Goal: Obtain resource: Download file/media

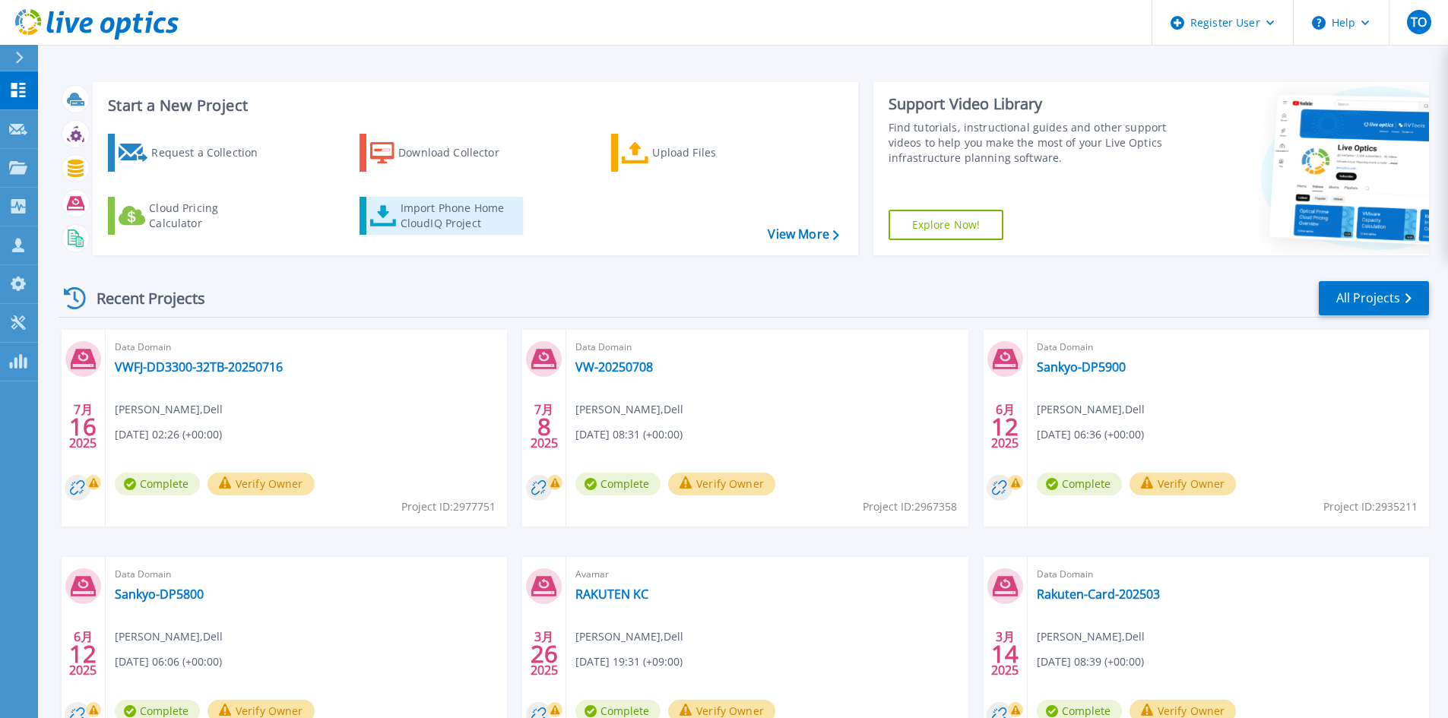
click at [456, 232] on link "Import Phone Home CloudIQ Project" at bounding box center [441, 216] width 163 height 38
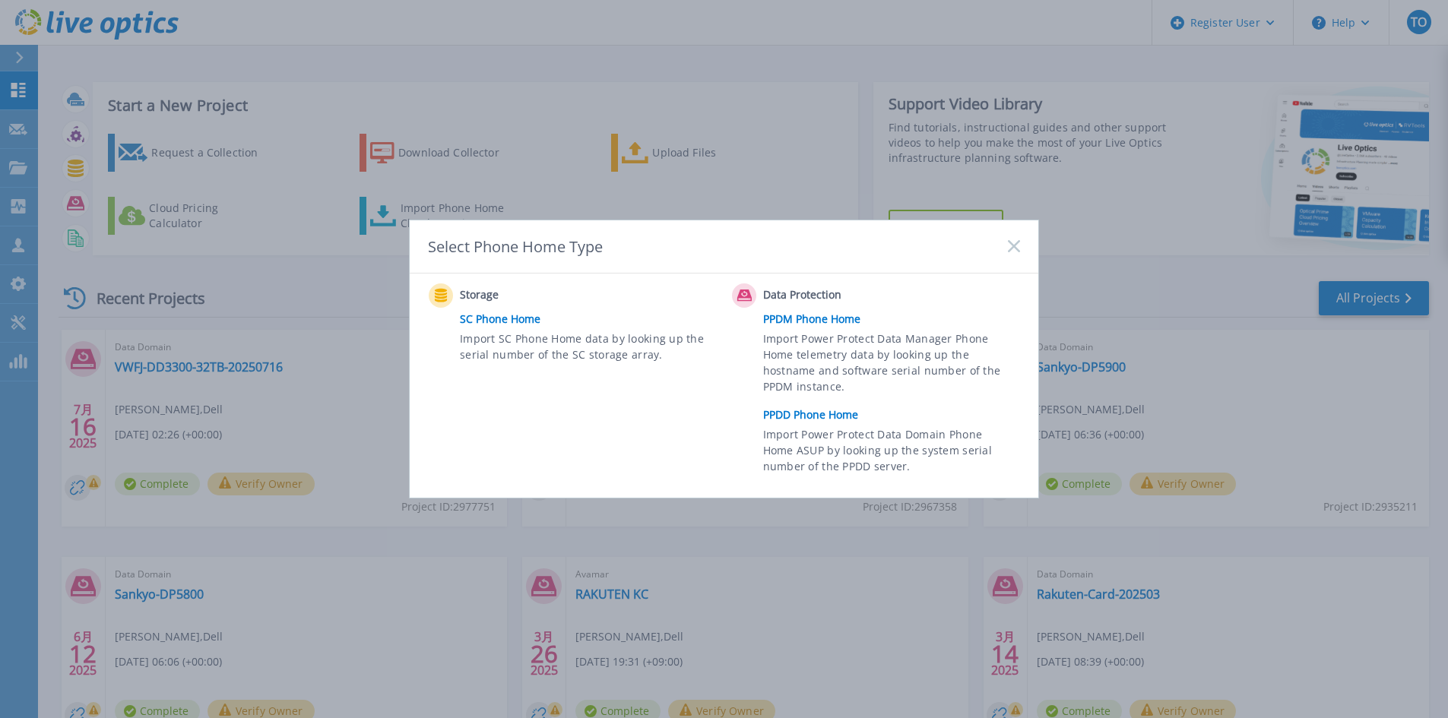
click at [806, 416] on link "PPDD Phone Home" at bounding box center [895, 415] width 265 height 23
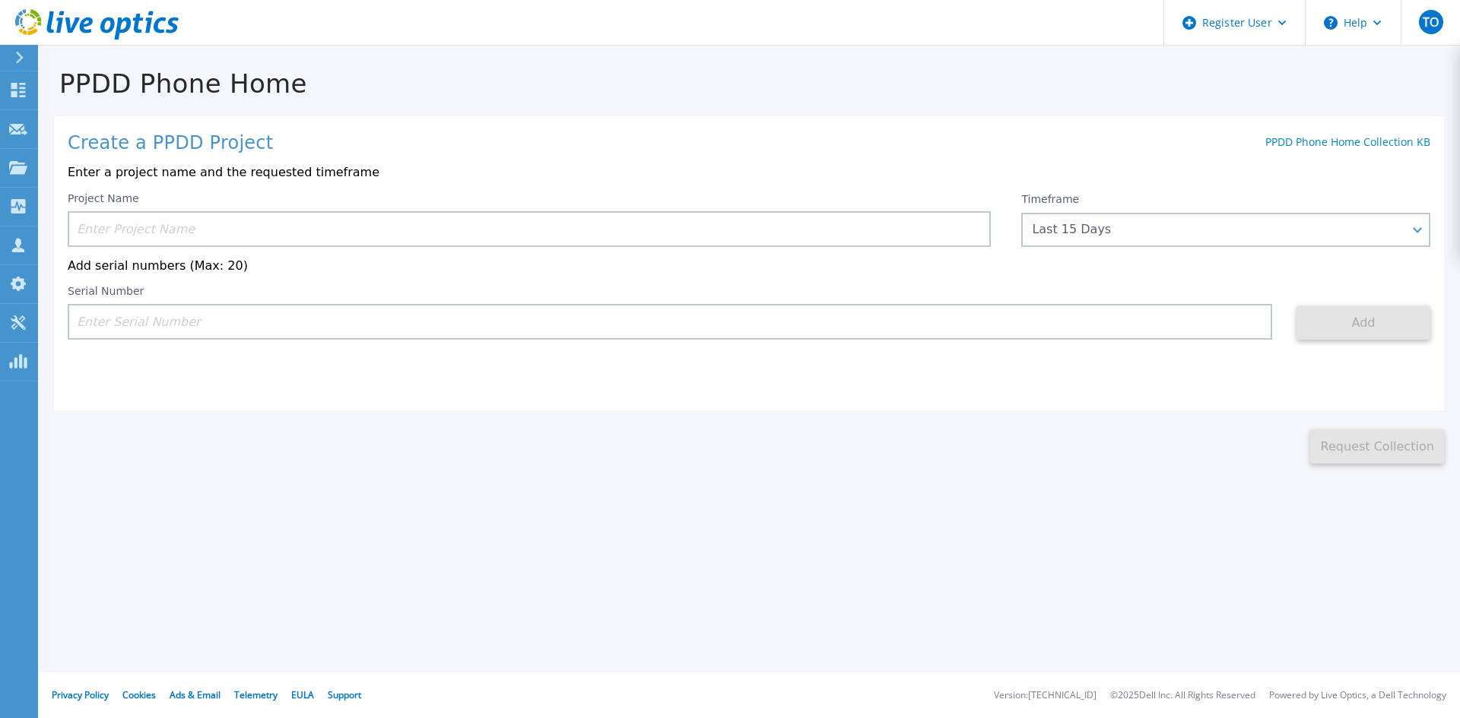
click at [599, 233] on input at bounding box center [529, 229] width 923 height 36
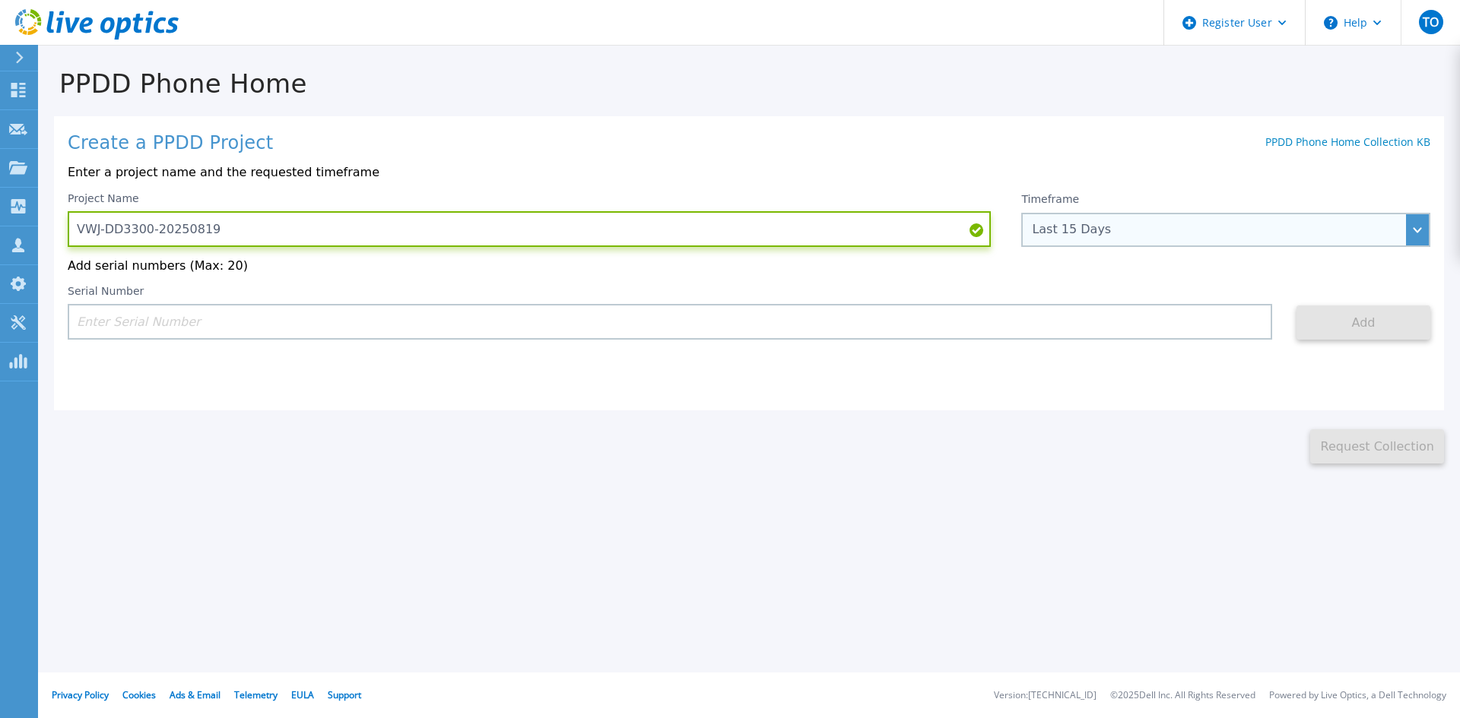
type input "VWJ-DD3300-20250819"
click at [1064, 231] on div "Last 15 Days" at bounding box center [1217, 230] width 371 height 14
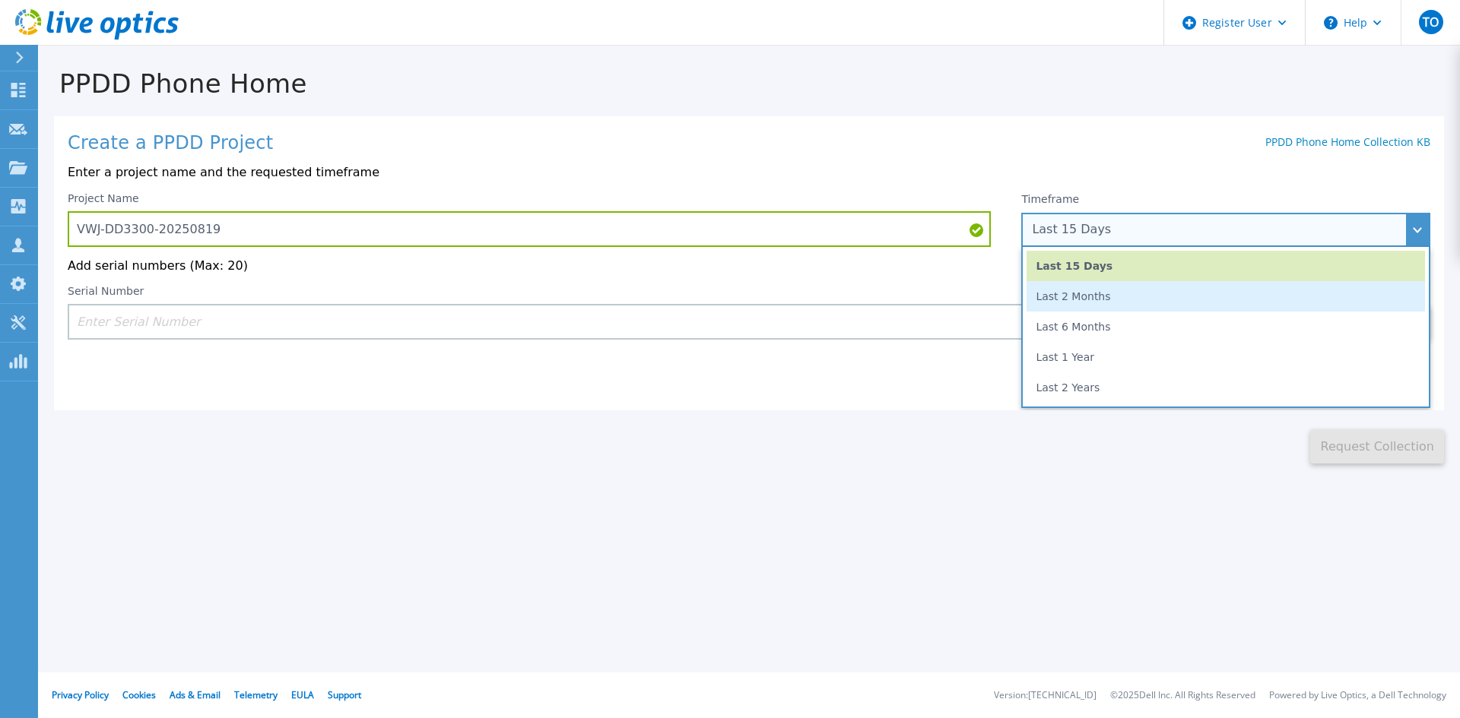
click at [1085, 296] on li "Last 2 Months" at bounding box center [1225, 296] width 398 height 30
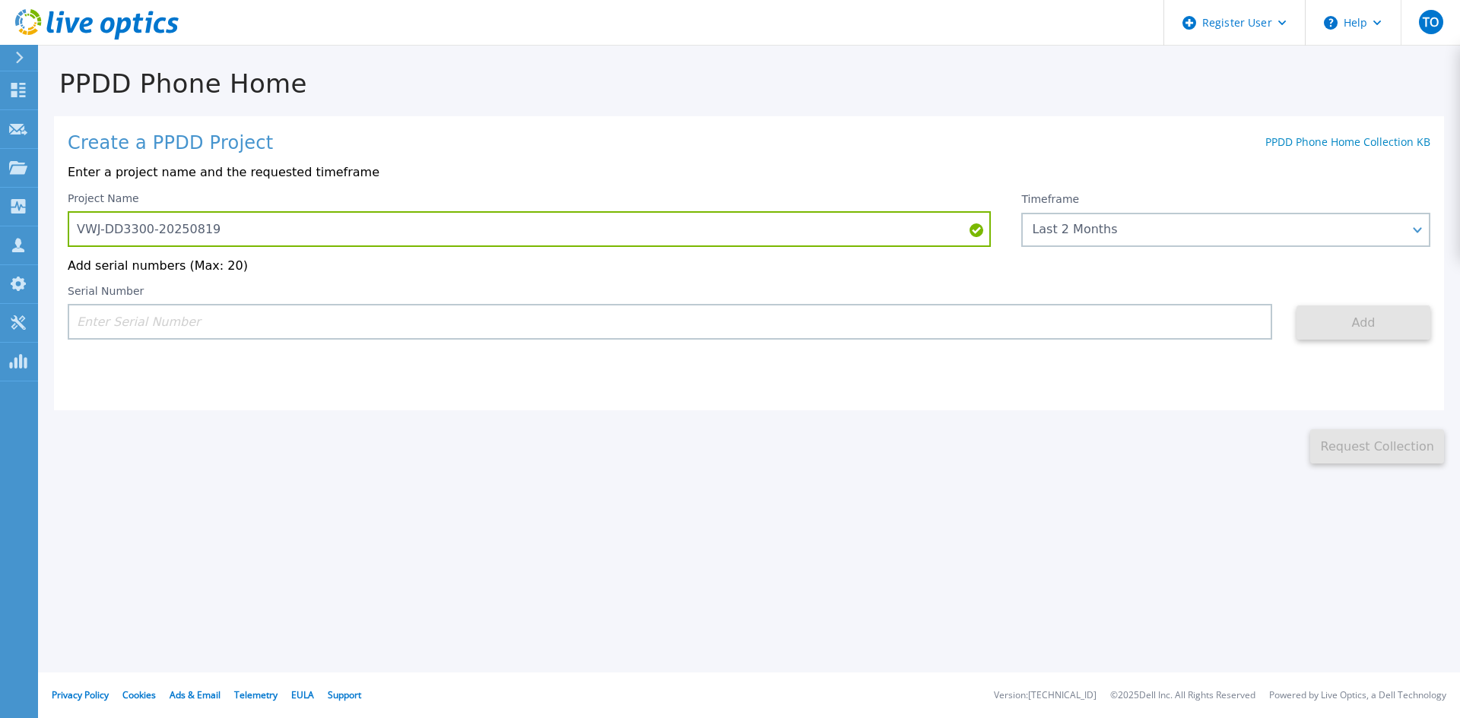
click at [787, 337] on input at bounding box center [670, 322] width 1204 height 36
click at [248, 317] on input at bounding box center [670, 322] width 1204 height 36
paste input "CKM00200803048"
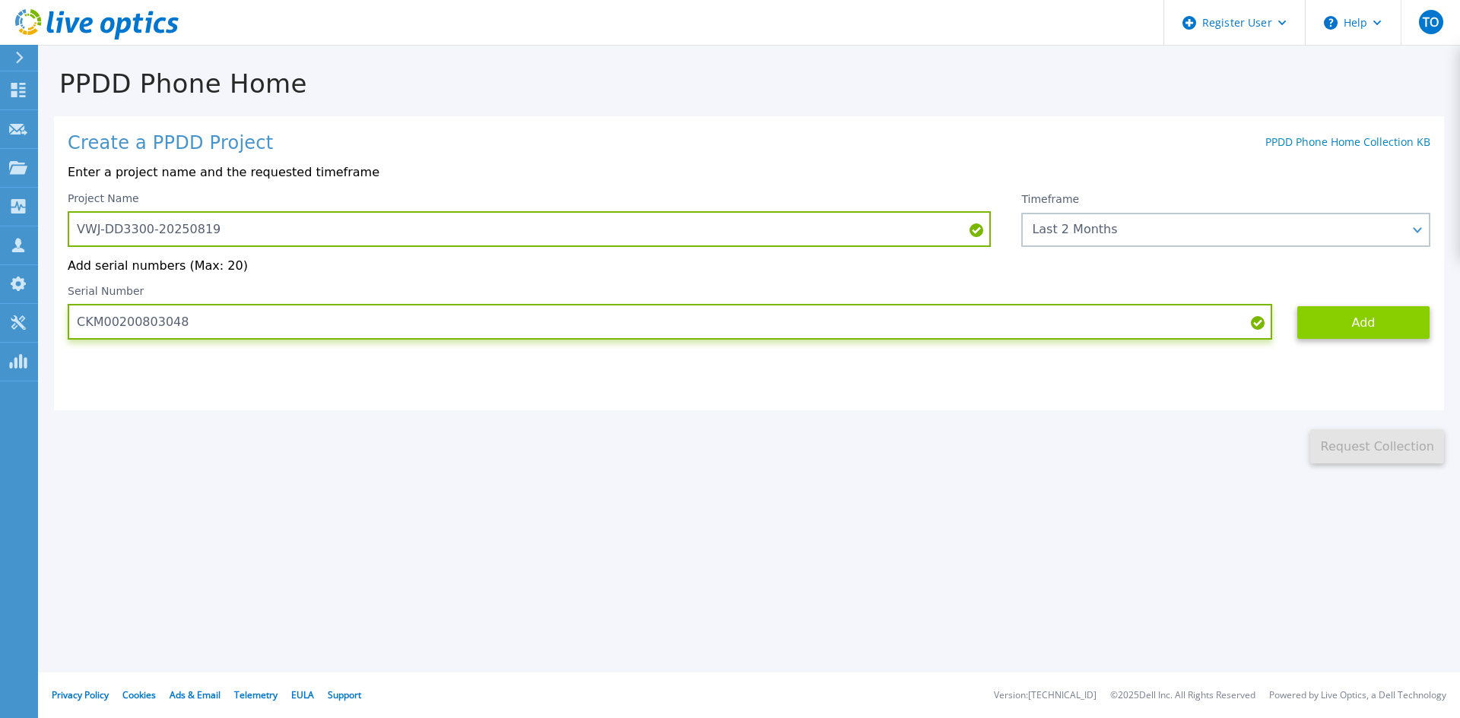
type input "CKM00200803048"
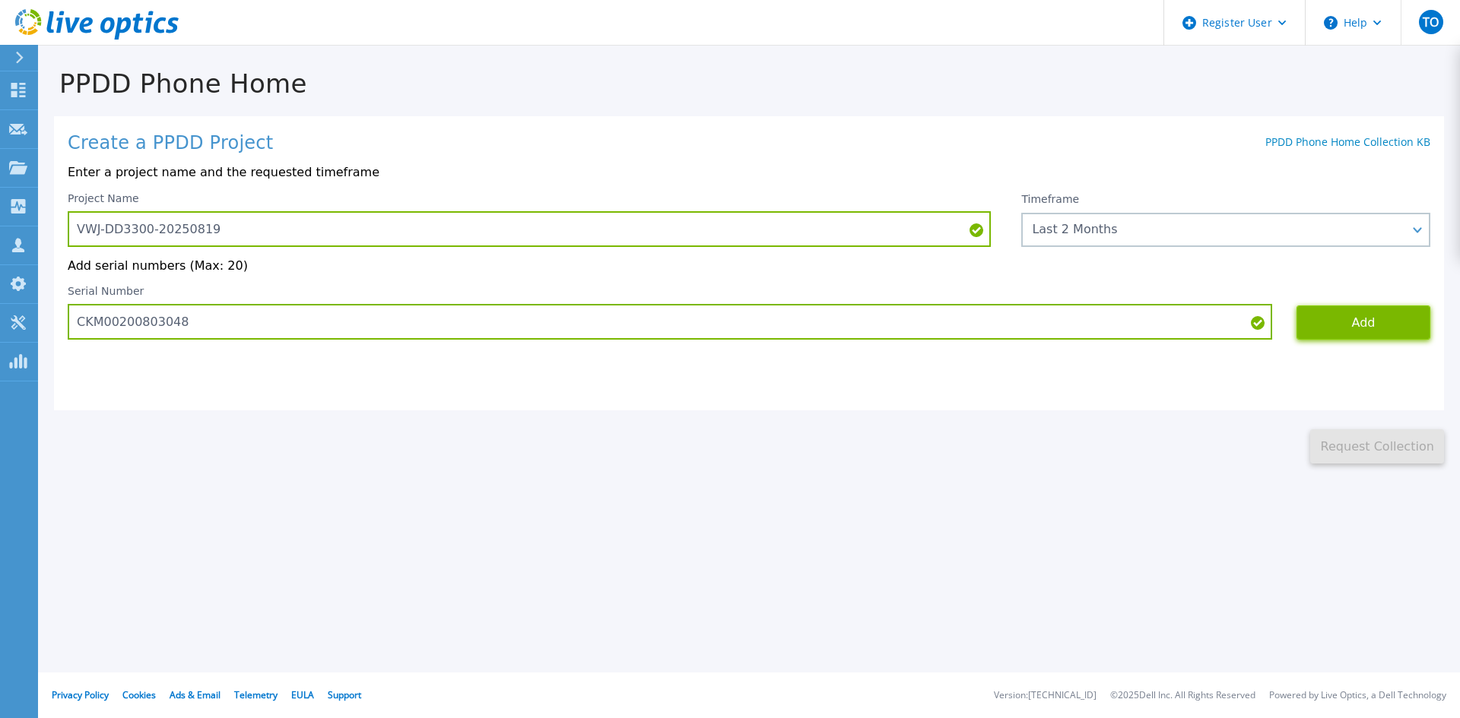
click at [1337, 310] on button "Add" at bounding box center [1363, 323] width 134 height 34
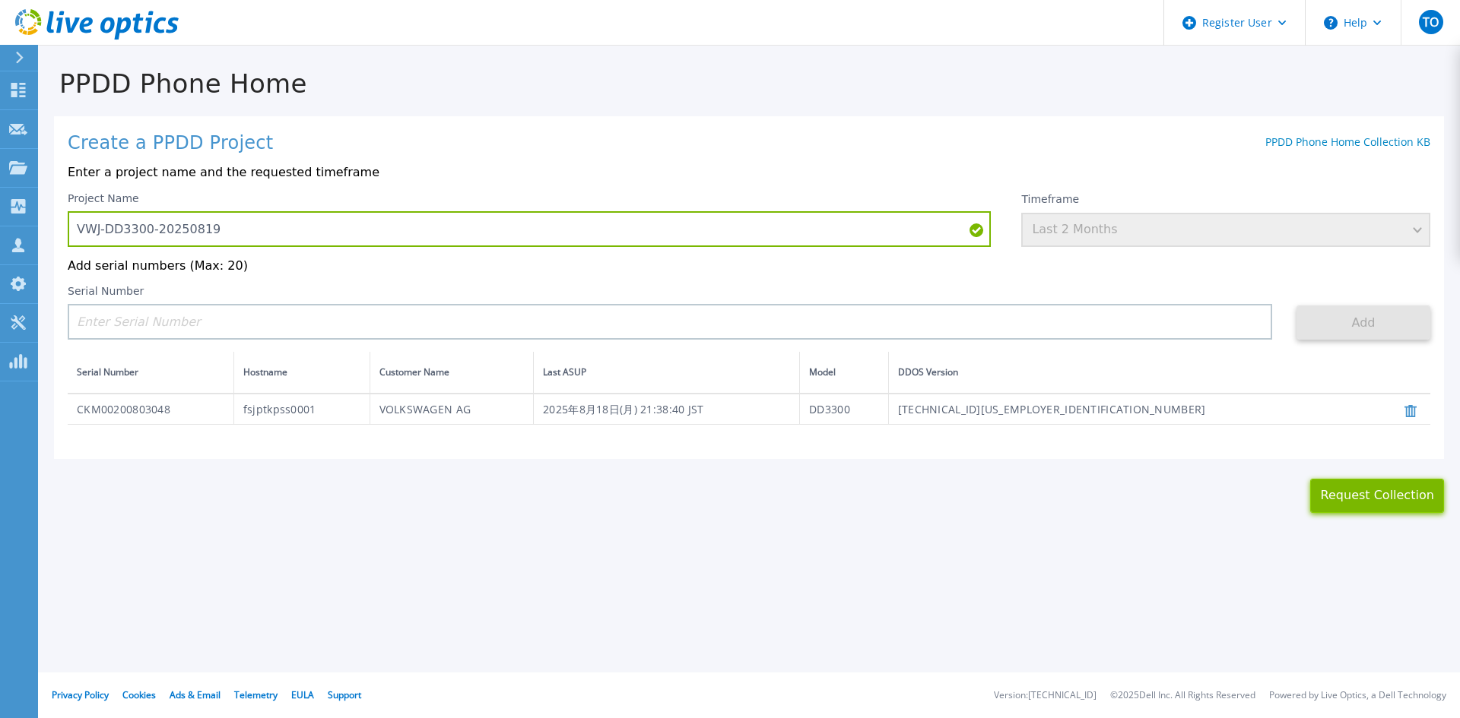
click at [1341, 506] on button "Request Collection" at bounding box center [1377, 496] width 134 height 34
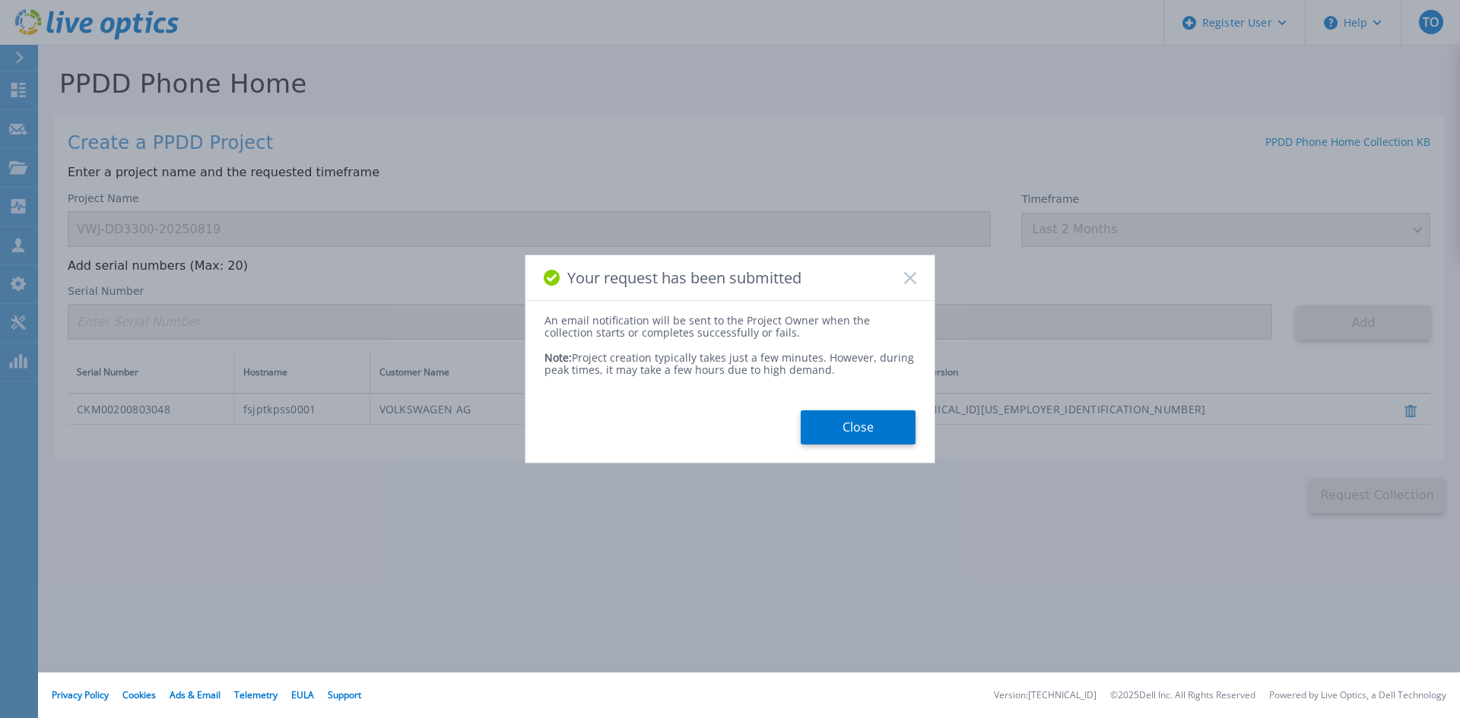
click at [871, 423] on button "Close" at bounding box center [858, 428] width 115 height 34
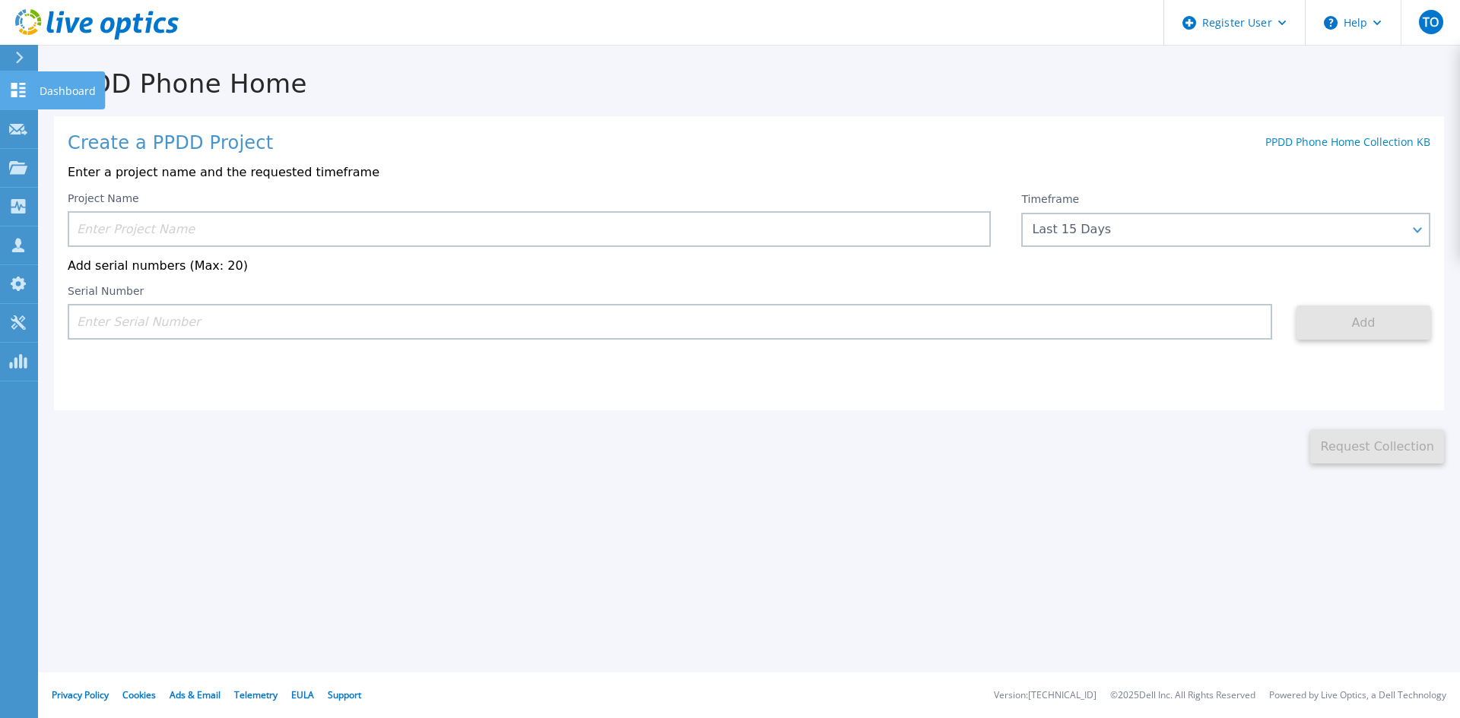
click at [10, 92] on icon at bounding box center [18, 90] width 18 height 14
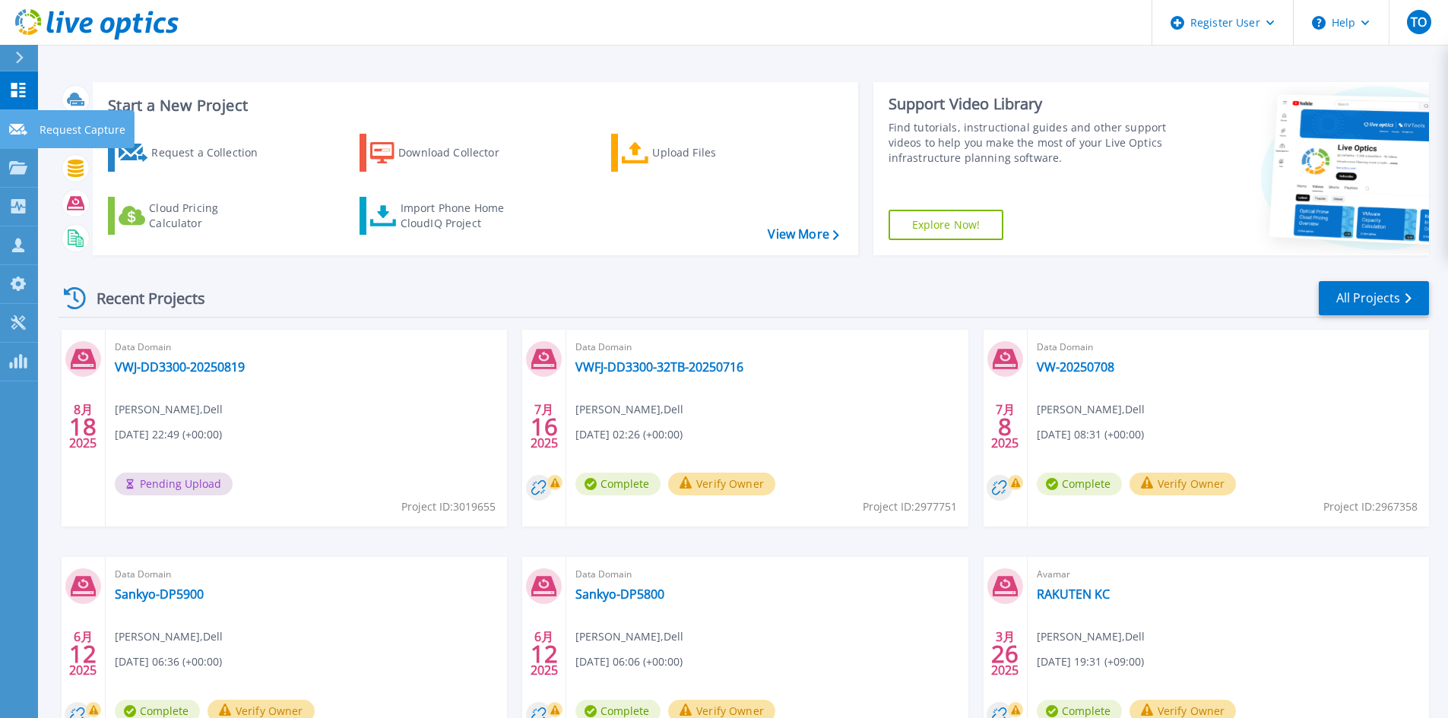
click at [17, 134] on icon at bounding box center [18, 129] width 18 height 11
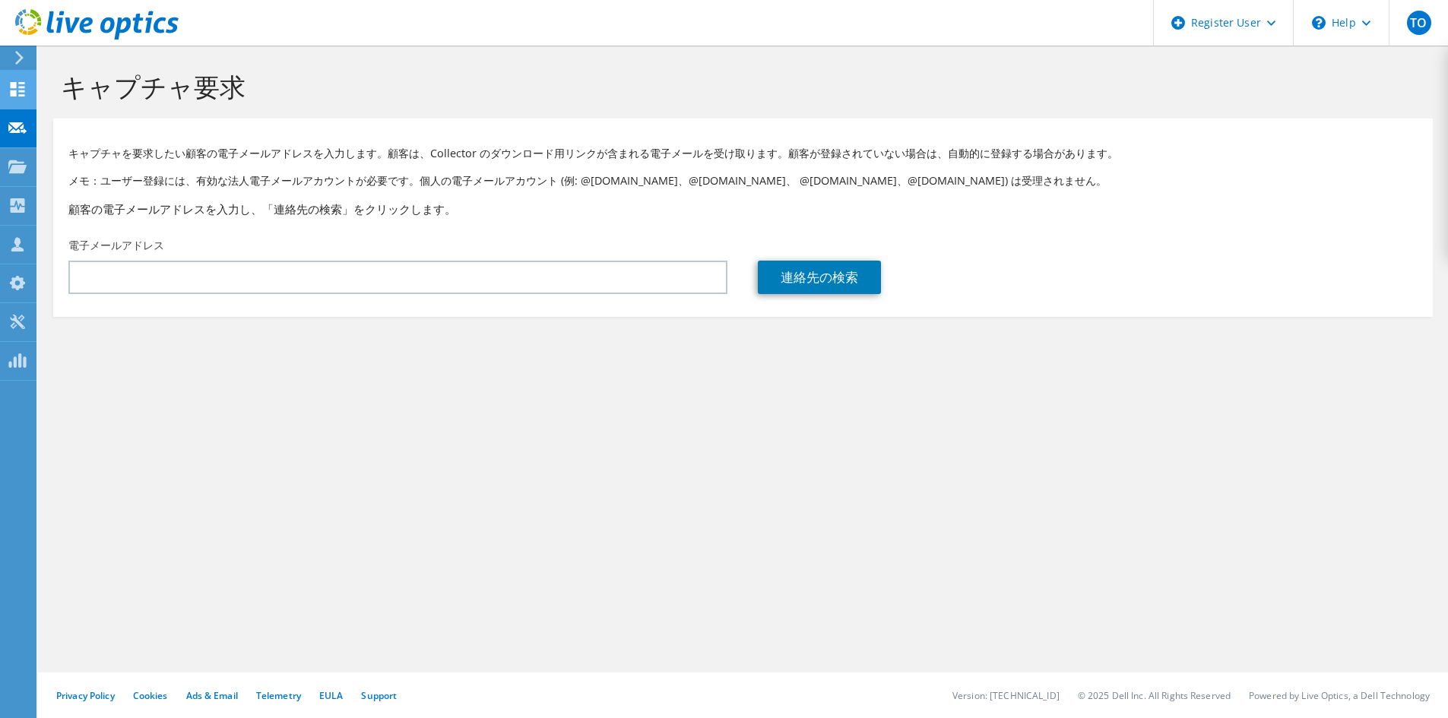
click at [13, 89] on icon at bounding box center [17, 89] width 18 height 14
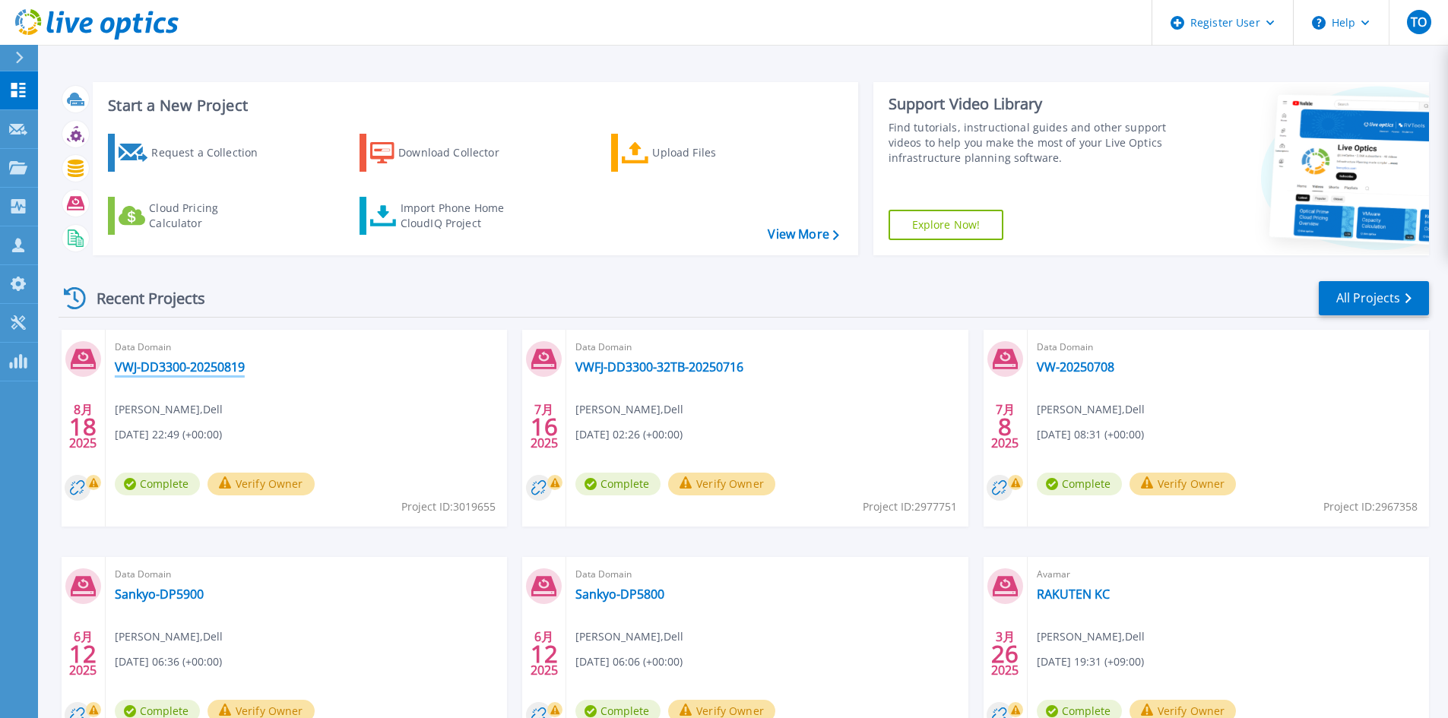
click at [177, 362] on link "VWJ-DD3300-20250819" at bounding box center [180, 367] width 130 height 15
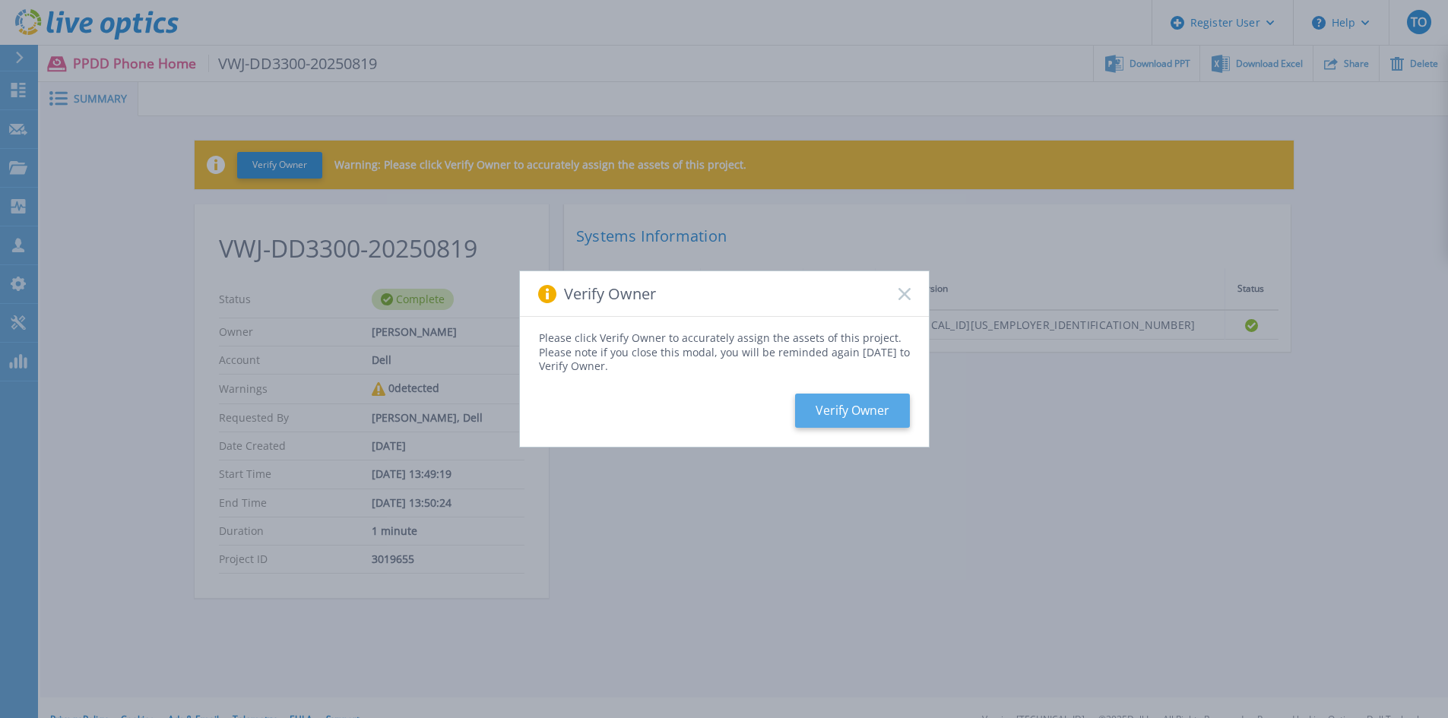
drag, startPoint x: 882, startPoint y: 385, endPoint x: 877, endPoint y: 396, distance: 11.9
click at [880, 388] on div "Please click Verify Owner to accurately assign the assets of this project. Plea…" at bounding box center [724, 381] width 409 height 129
click at [873, 401] on button "Verify Owner" at bounding box center [852, 411] width 115 height 34
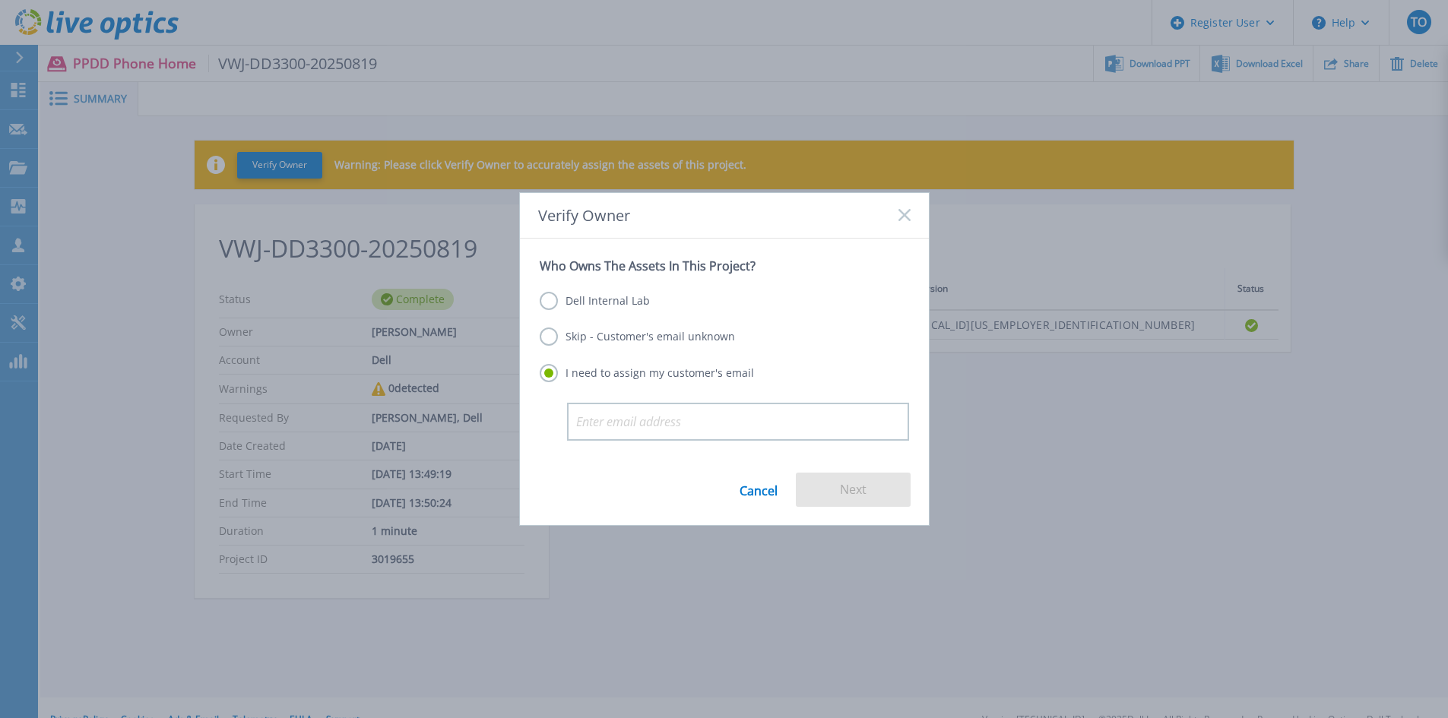
click at [628, 331] on label "Skip - Customer's email unknown" at bounding box center [637, 337] width 195 height 18
click at [0, 0] on input "Skip - Customer's email unknown" at bounding box center [0, 0] width 0 height 0
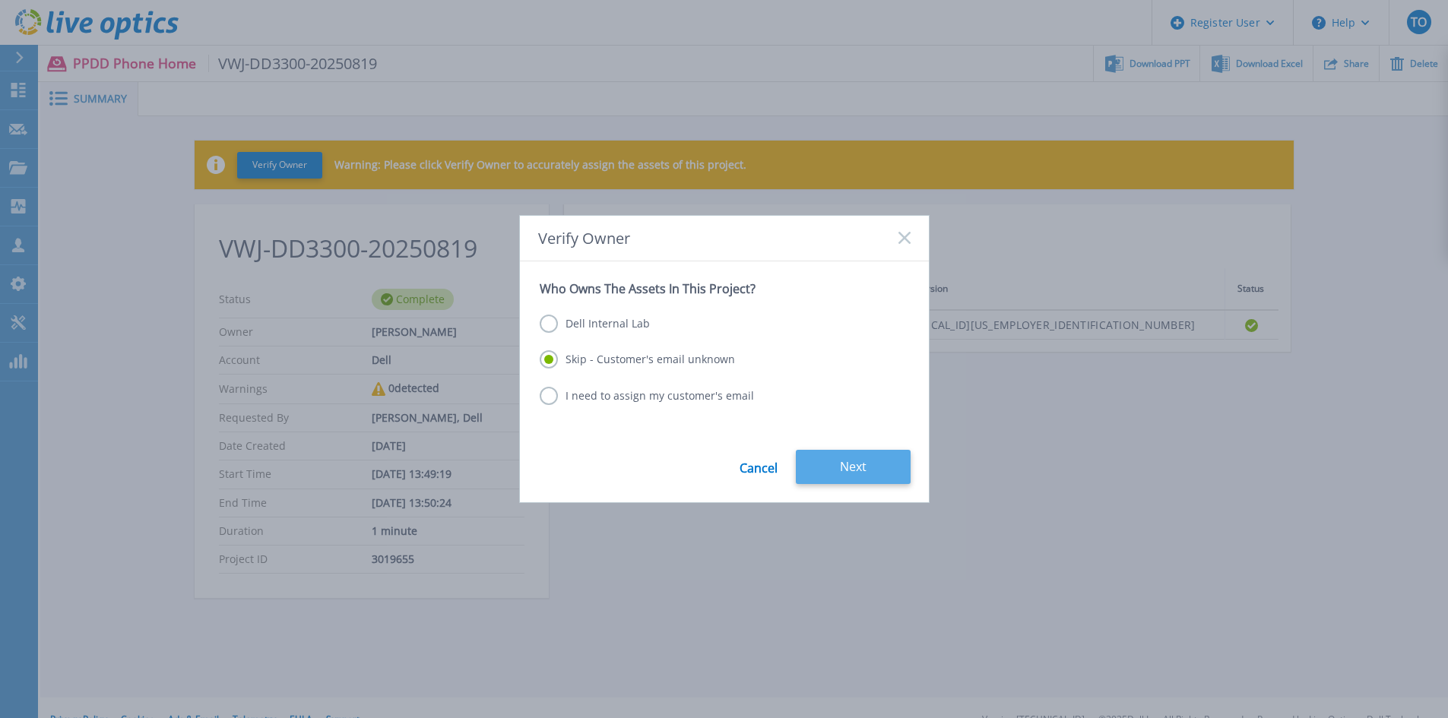
click at [831, 470] on button "Next" at bounding box center [853, 467] width 115 height 34
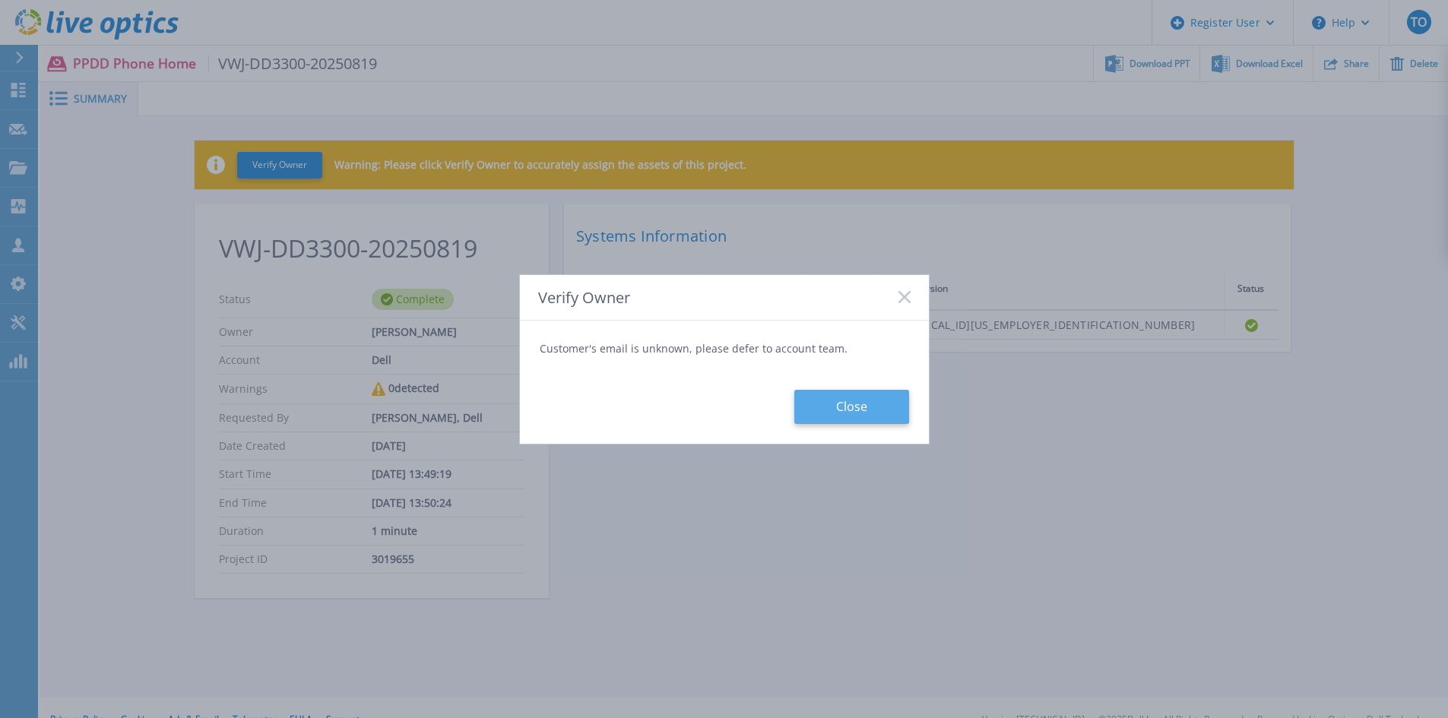
click at [846, 412] on button "Close" at bounding box center [851, 407] width 115 height 34
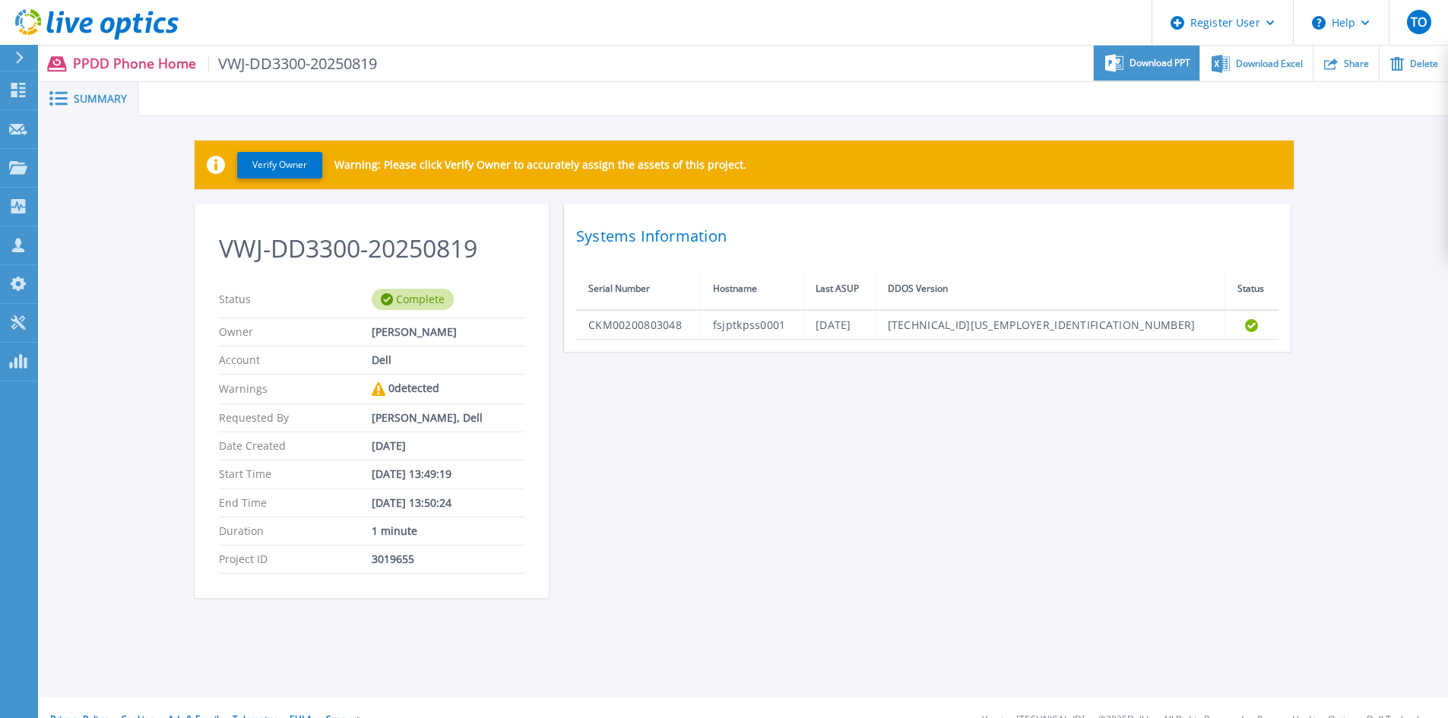
click at [1175, 68] on span "Download PPT" at bounding box center [1160, 63] width 61 height 9
click at [1270, 69] on div "Download Excel" at bounding box center [1256, 64] width 112 height 36
click at [101, 325] on div "Verify Owner Warning: Please click Verify Owner to accurately assign the assets…" at bounding box center [744, 377] width 1408 height 523
click at [25, 91] on icon at bounding box center [18, 90] width 14 height 14
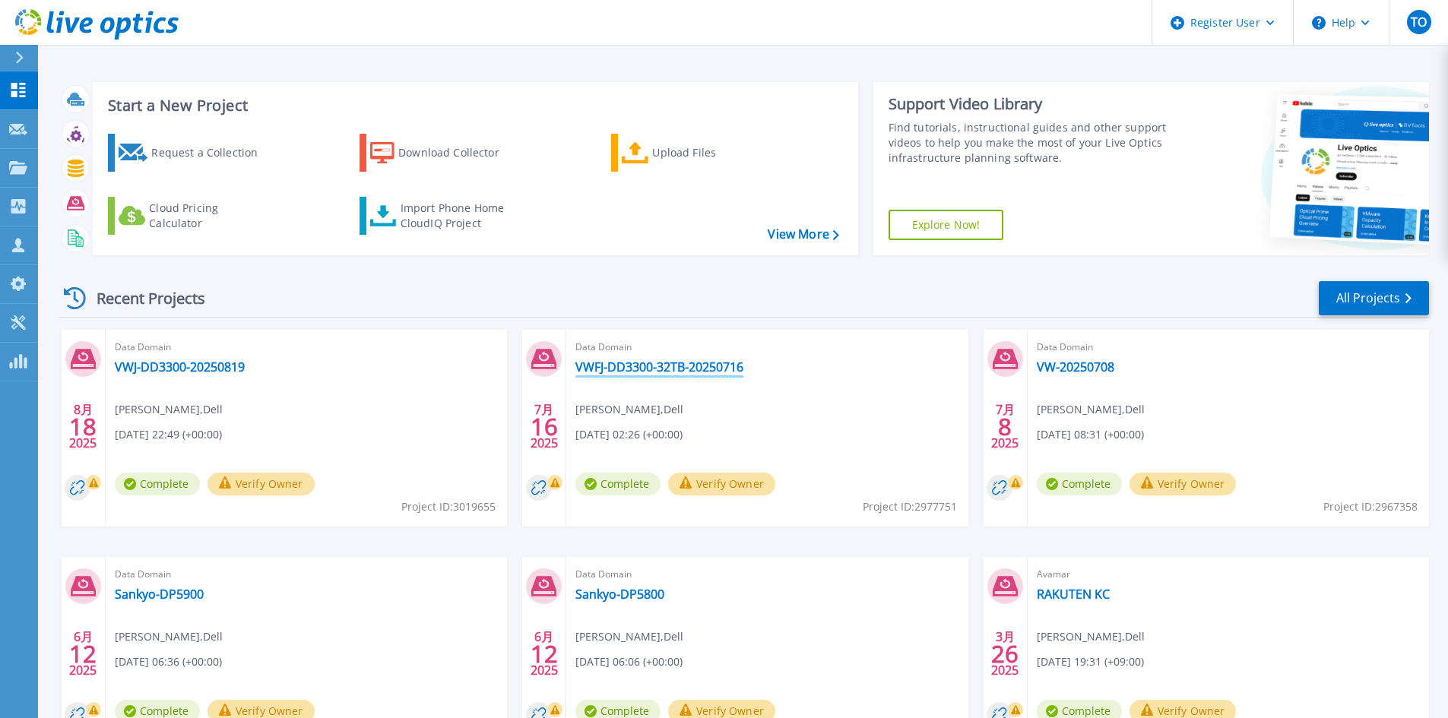
click at [690, 368] on link "VWFJ-DD3300-32TB-20250716" at bounding box center [659, 367] width 168 height 15
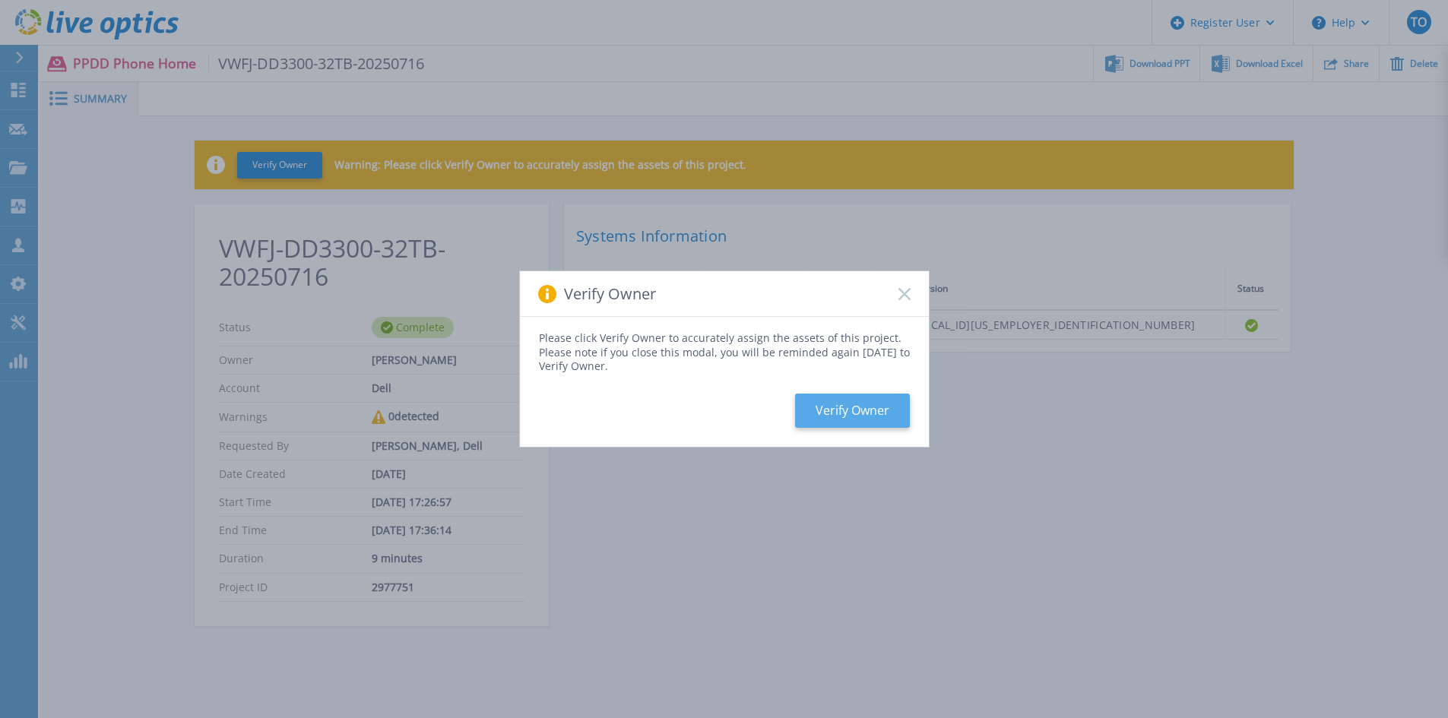
click at [881, 408] on button "Verify Owner" at bounding box center [852, 411] width 115 height 34
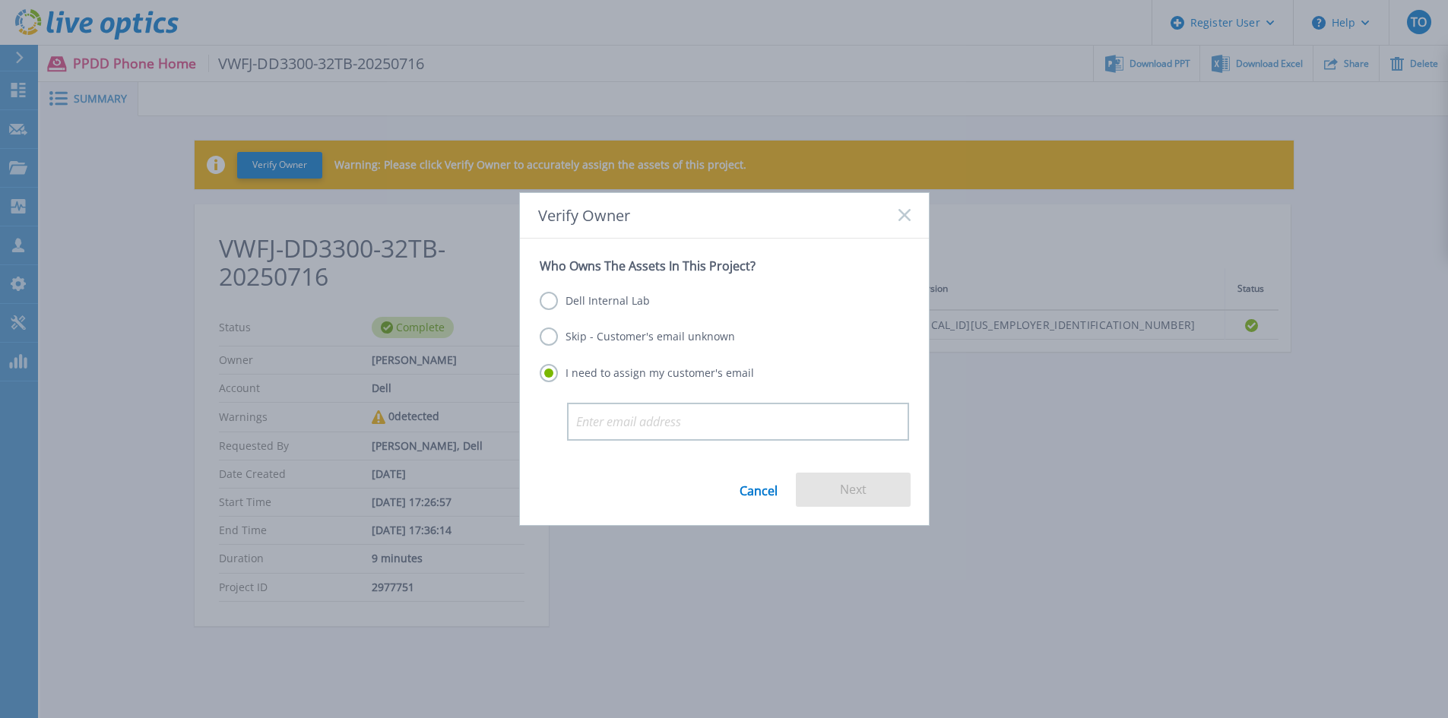
click at [710, 331] on label "Skip - Customer's email unknown" at bounding box center [637, 337] width 195 height 18
click at [0, 0] on input "Skip - Customer's email unknown" at bounding box center [0, 0] width 0 height 0
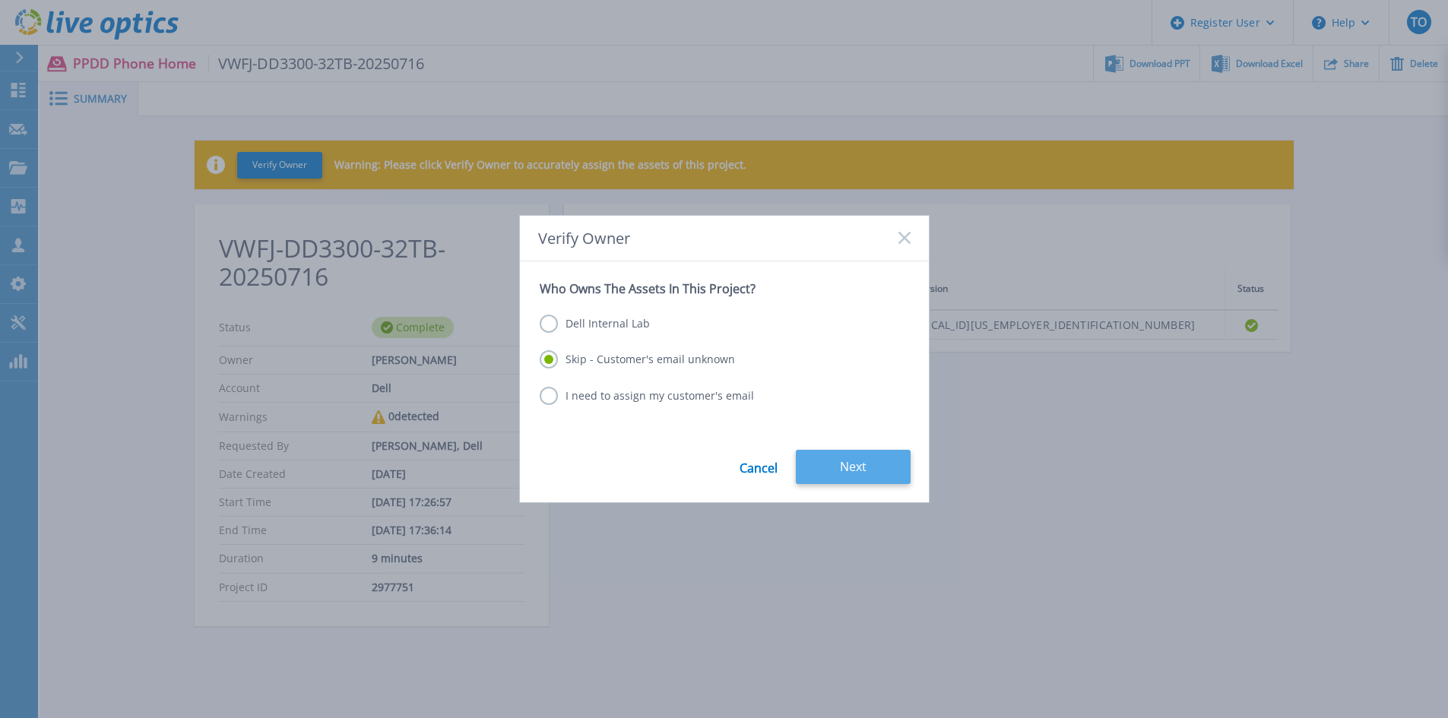
click at [851, 477] on button "Next" at bounding box center [853, 467] width 115 height 34
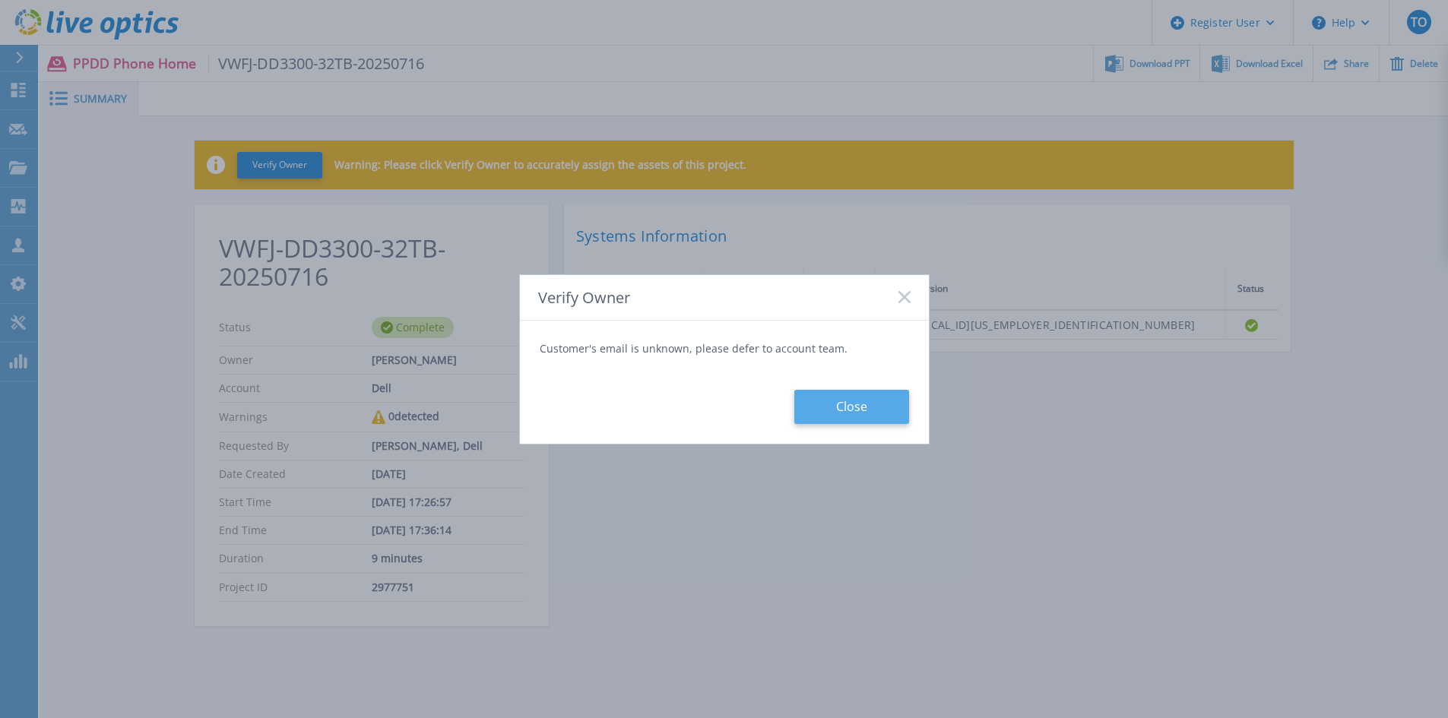
click at [870, 406] on button "Close" at bounding box center [851, 407] width 115 height 34
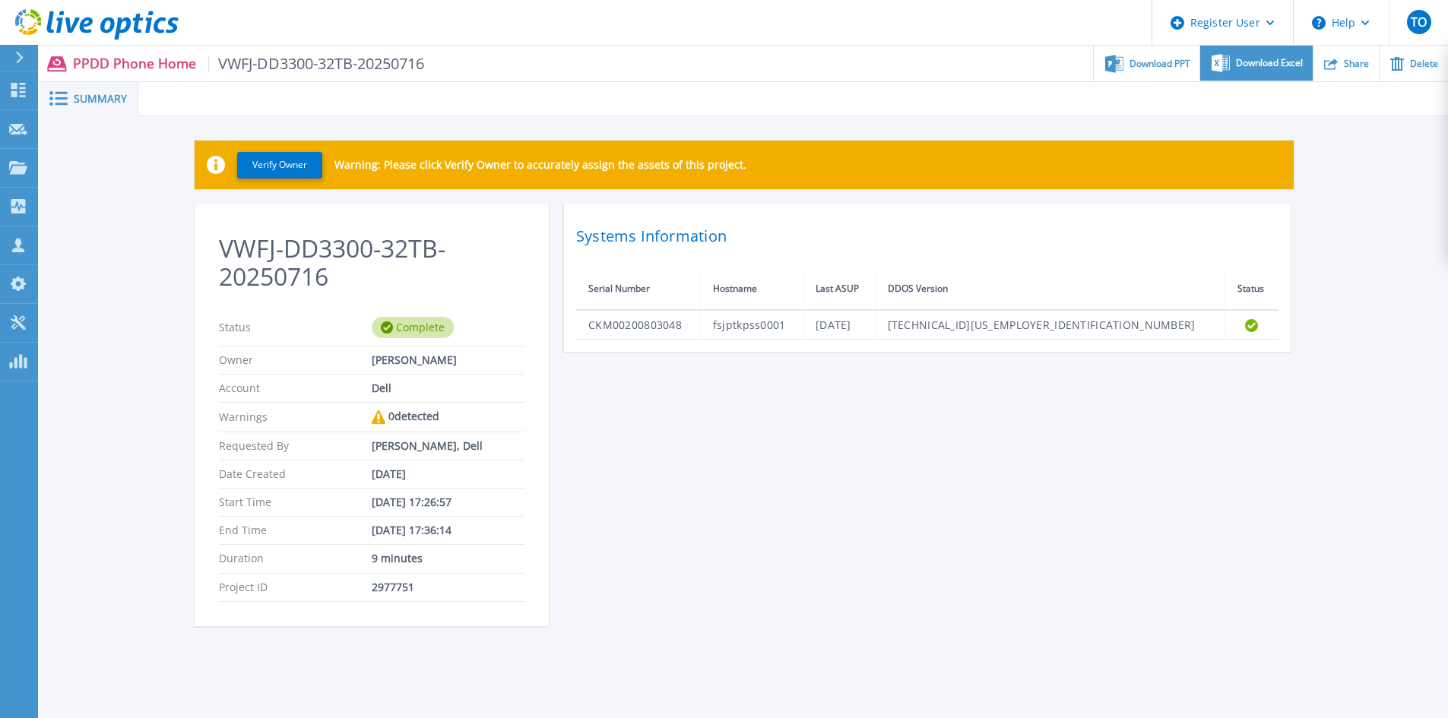
click at [1264, 65] on span "Download Excel" at bounding box center [1269, 63] width 67 height 9
